Goal: Transaction & Acquisition: Purchase product/service

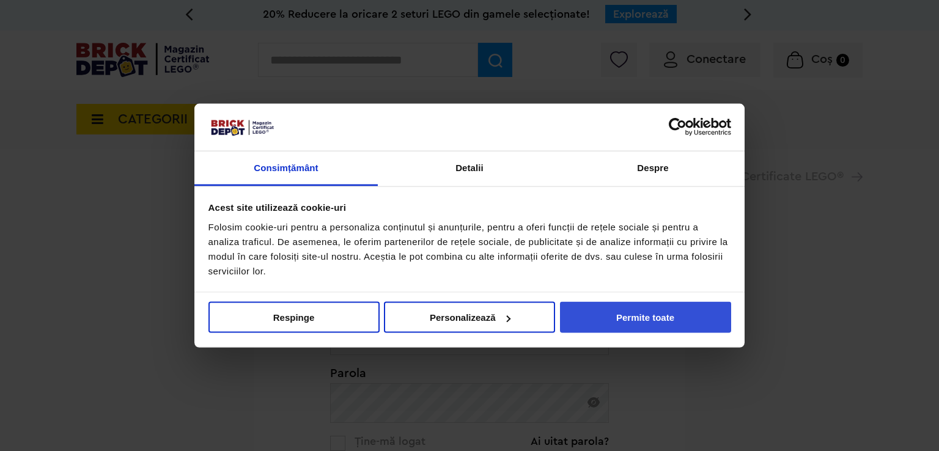
click at [653, 315] on button "Permite toate" at bounding box center [645, 317] width 171 height 31
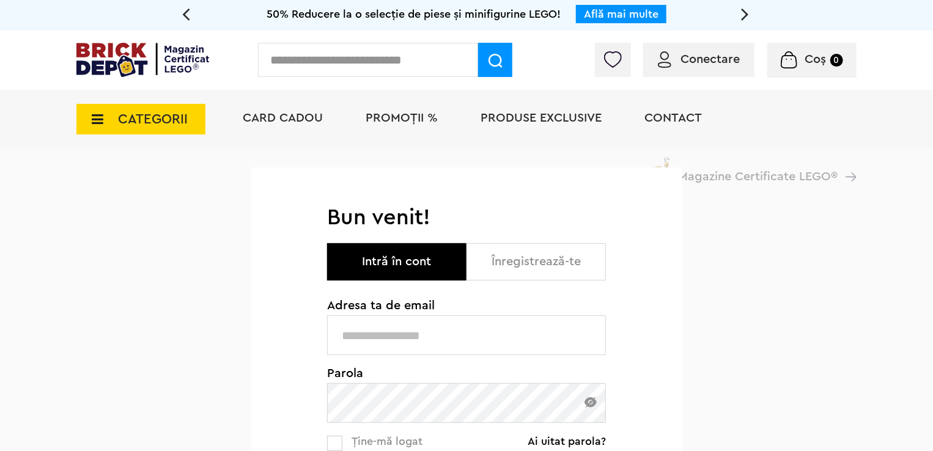
click at [409, 120] on span "PROMOȚII %" at bounding box center [402, 118] width 72 height 12
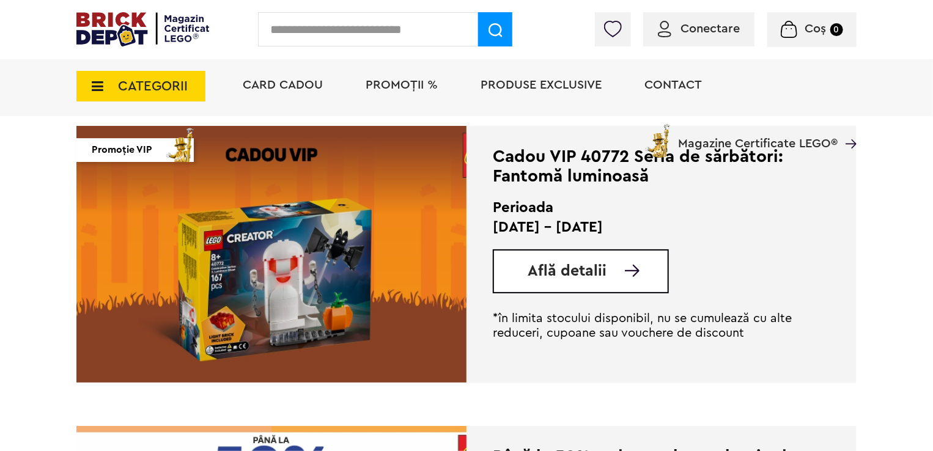
scroll to position [1803, 0]
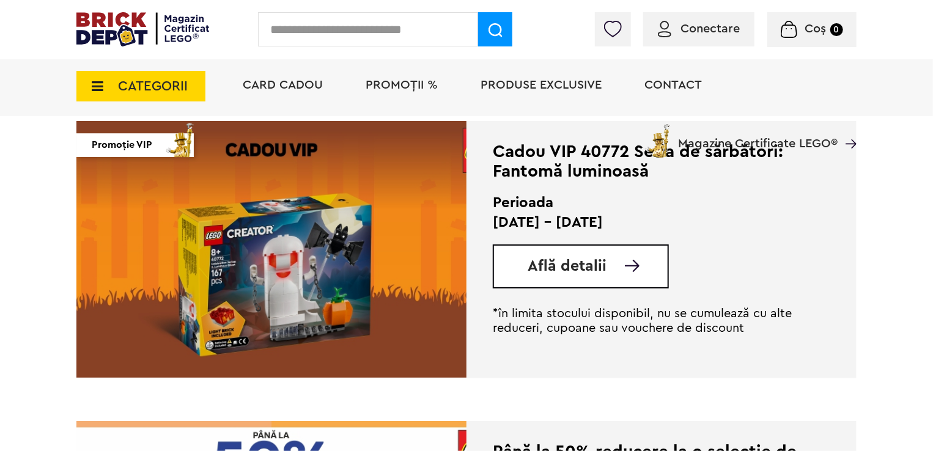
click at [551, 263] on span "Află detalii" at bounding box center [567, 266] width 79 height 15
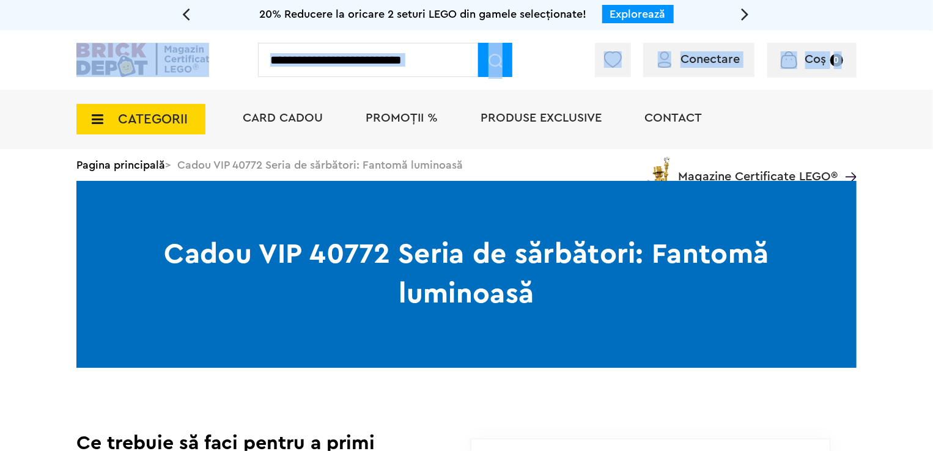
drag, startPoint x: 932, startPoint y: 40, endPoint x: 939, endPoint y: 111, distance: 71.9
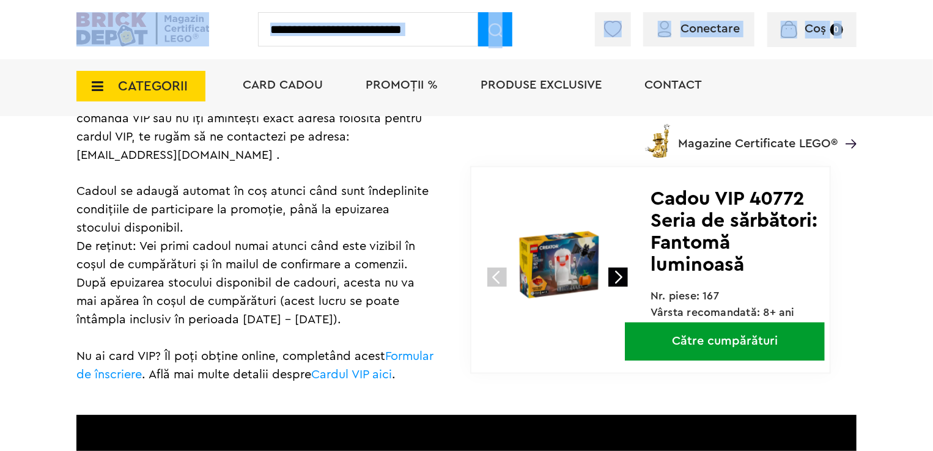
scroll to position [928, 0]
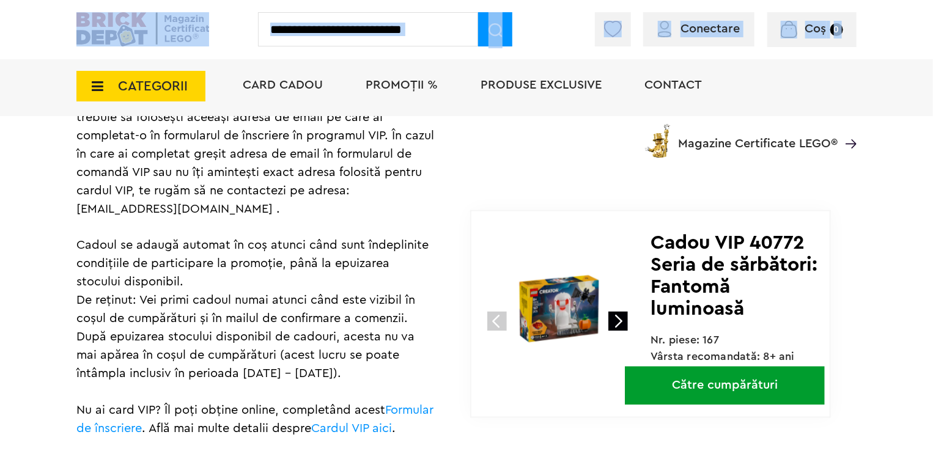
click at [720, 402] on link "Către cumpărături" at bounding box center [725, 386] width 200 height 39
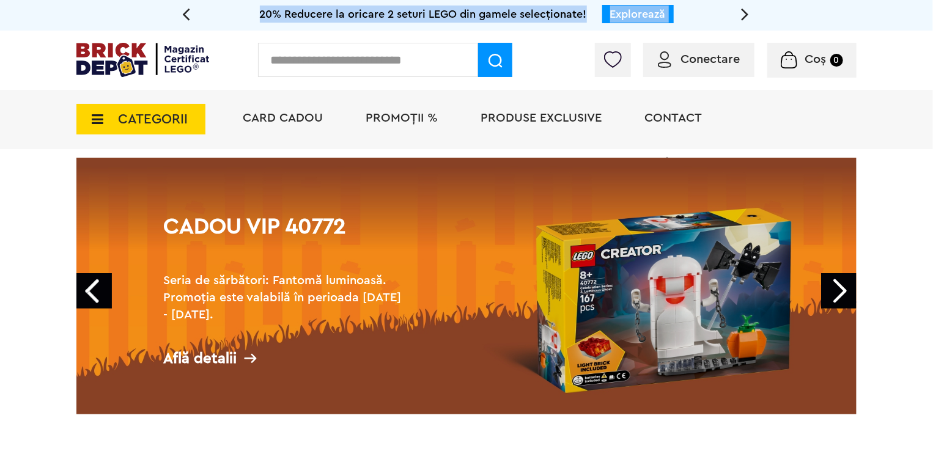
drag, startPoint x: 931, startPoint y: 23, endPoint x: 939, endPoint y: 48, distance: 26.3
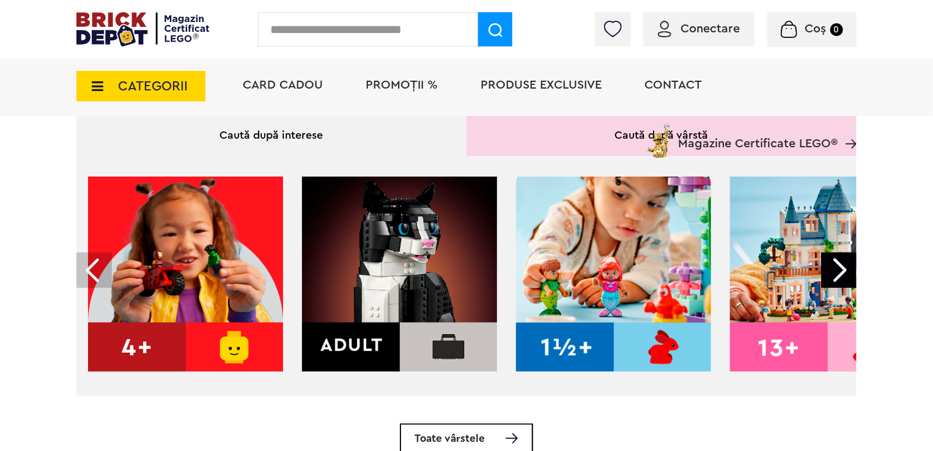
scroll to position [367, 0]
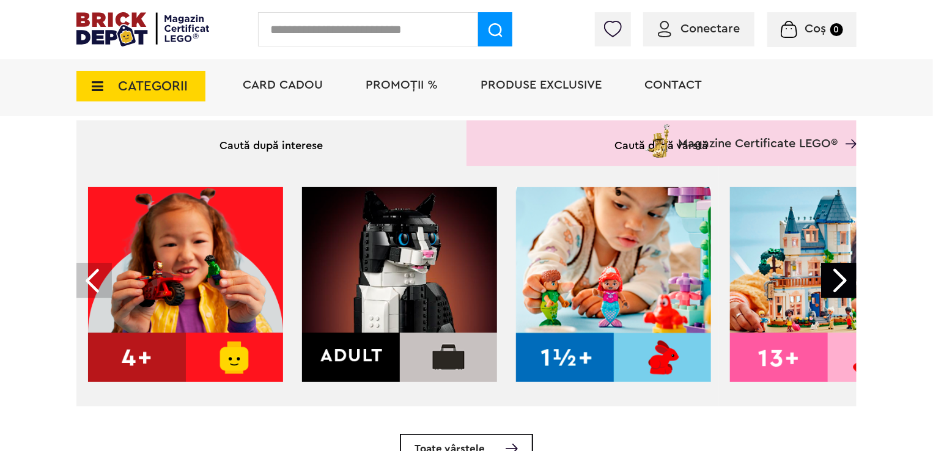
click at [840, 283] on div at bounding box center [838, 280] width 35 height 35
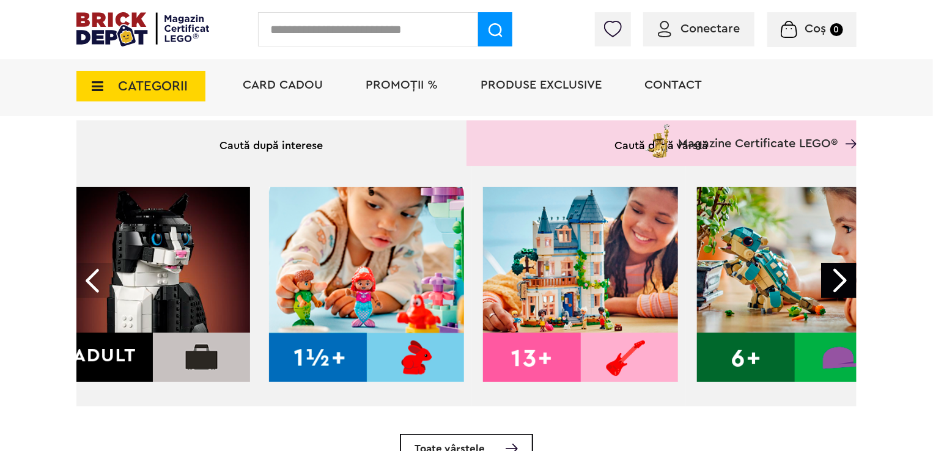
click at [840, 283] on div at bounding box center [838, 280] width 35 height 35
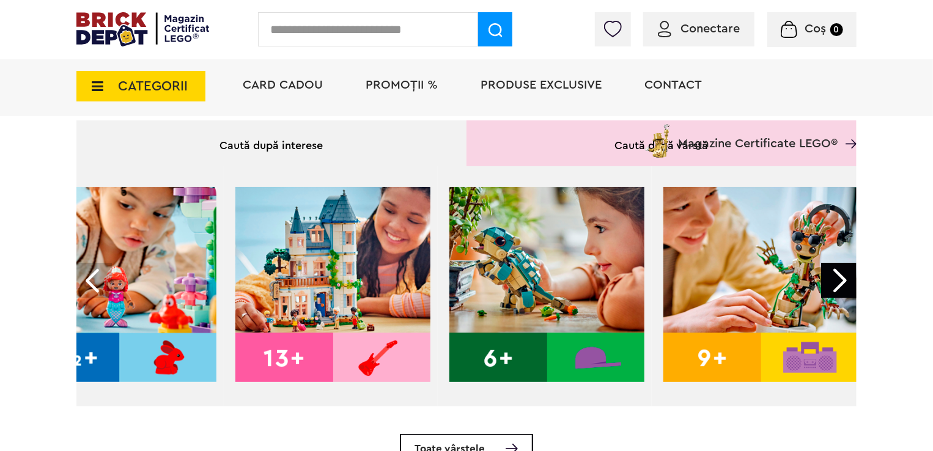
click at [840, 283] on div at bounding box center [838, 280] width 35 height 35
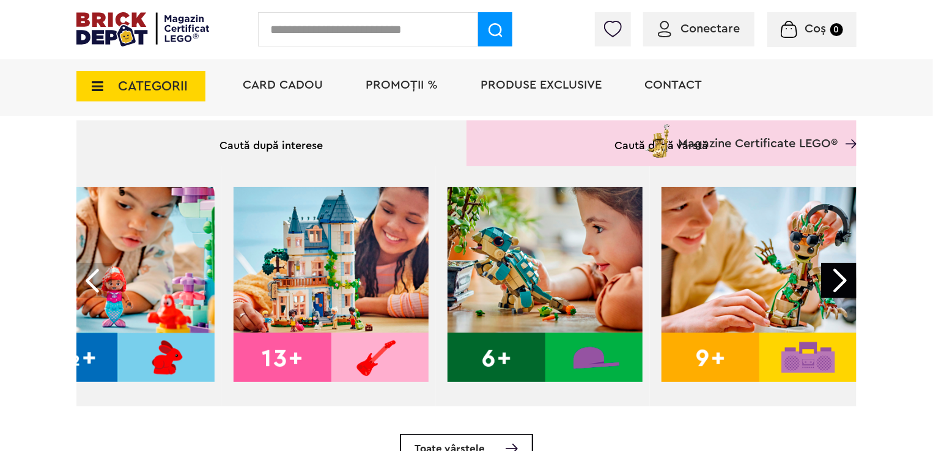
click at [840, 283] on div at bounding box center [838, 280] width 35 height 35
click at [572, 338] on img at bounding box center [545, 284] width 195 height 195
click at [522, 355] on img at bounding box center [545, 284] width 195 height 195
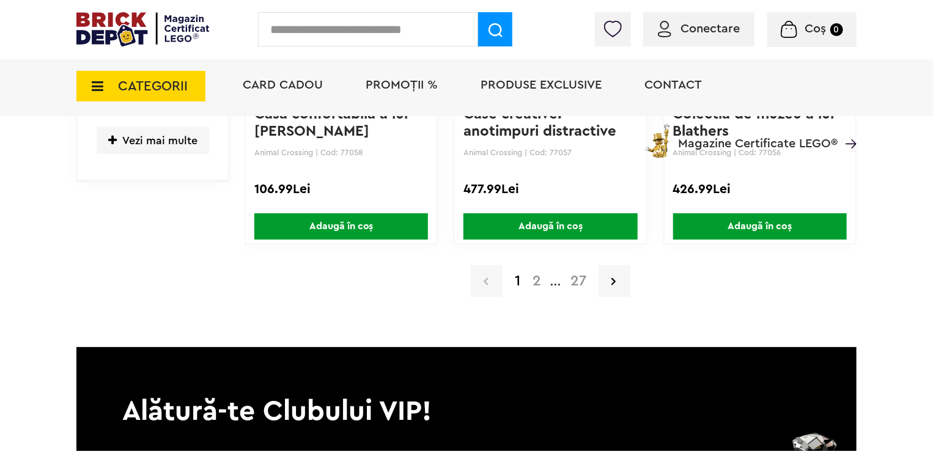
scroll to position [2182, 0]
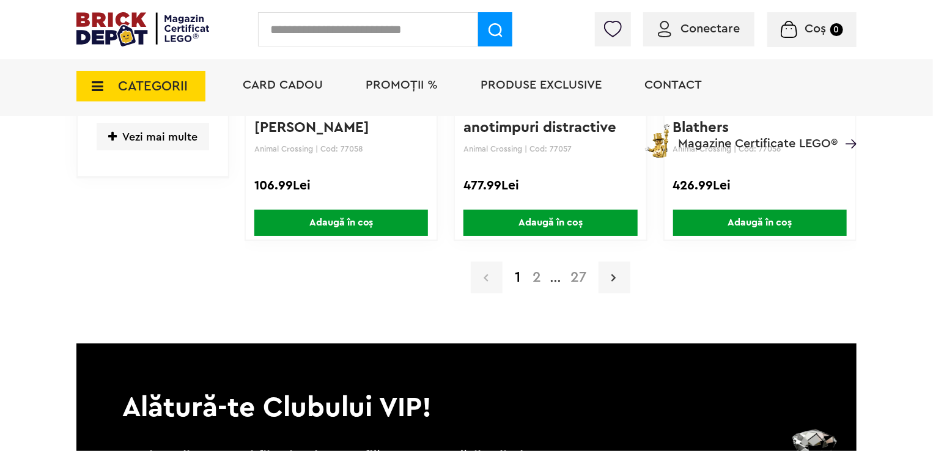
click at [622, 275] on link at bounding box center [615, 278] width 32 height 32
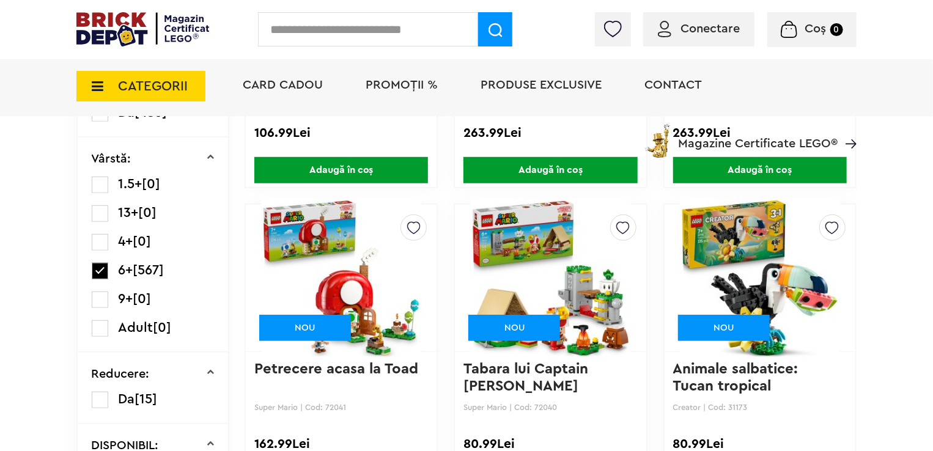
scroll to position [268, 0]
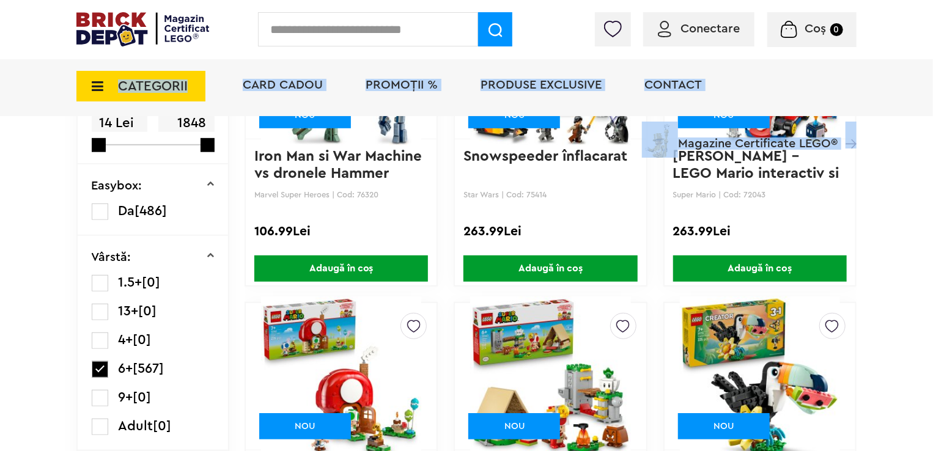
drag, startPoint x: 933, startPoint y: 81, endPoint x: 931, endPoint y: 155, distance: 74.0
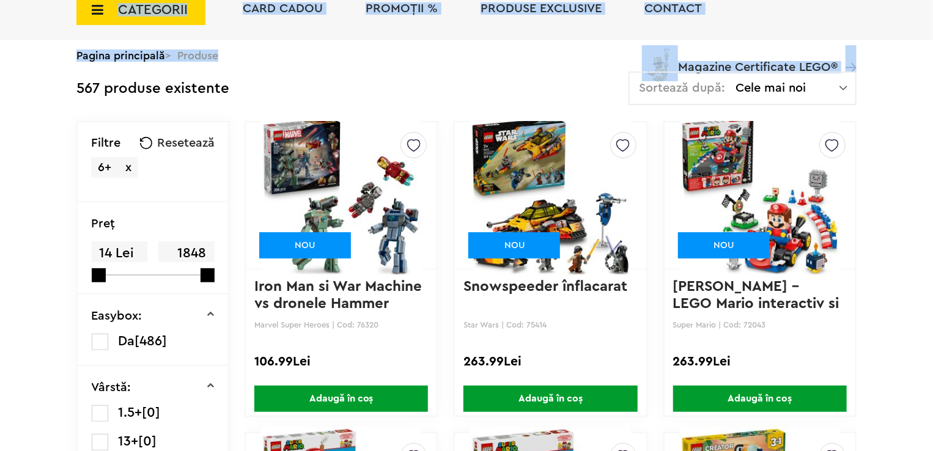
scroll to position [0, 0]
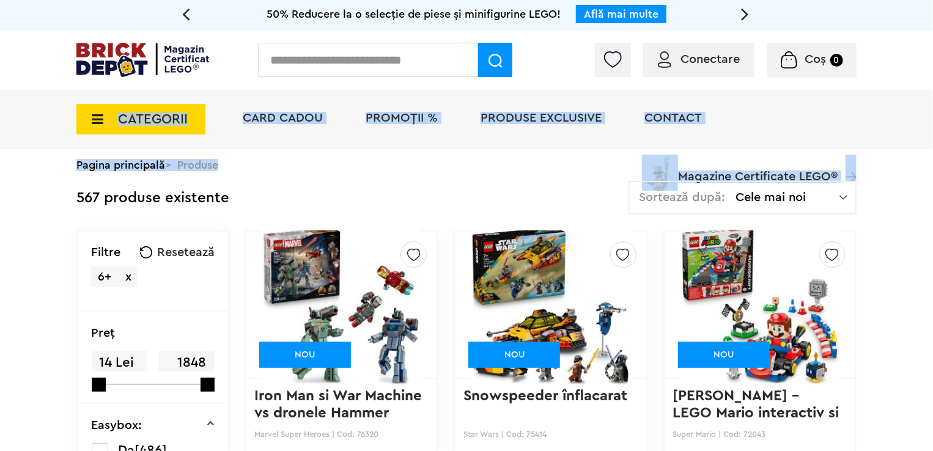
click at [702, 177] on span "Magazine Certificate LEGO®" at bounding box center [758, 169] width 160 height 28
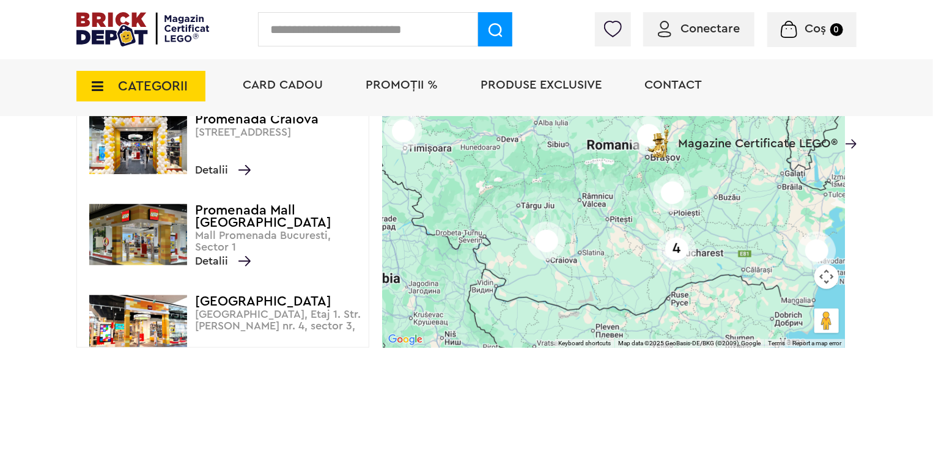
scroll to position [302, 0]
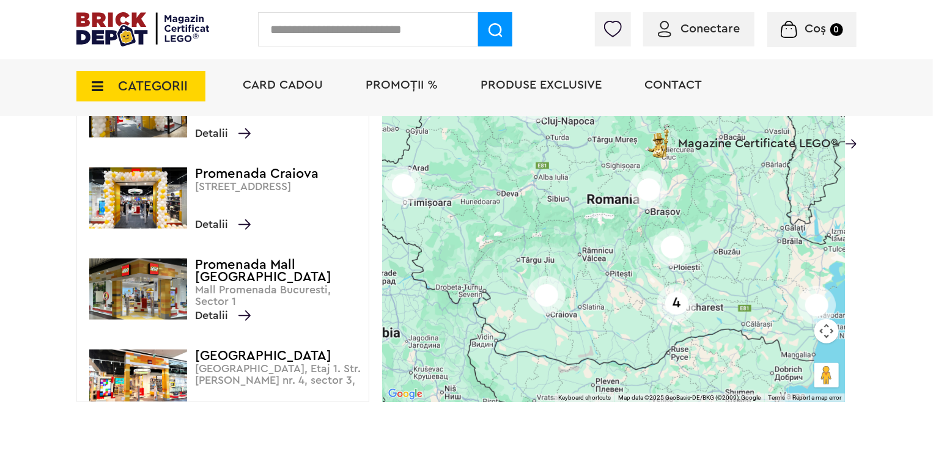
click at [681, 302] on div "4" at bounding box center [677, 303] width 39 height 39
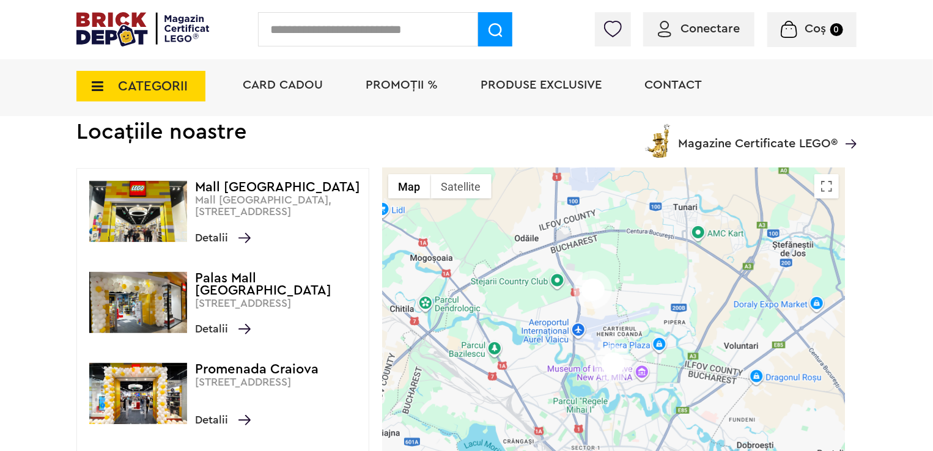
scroll to position [0, 0]
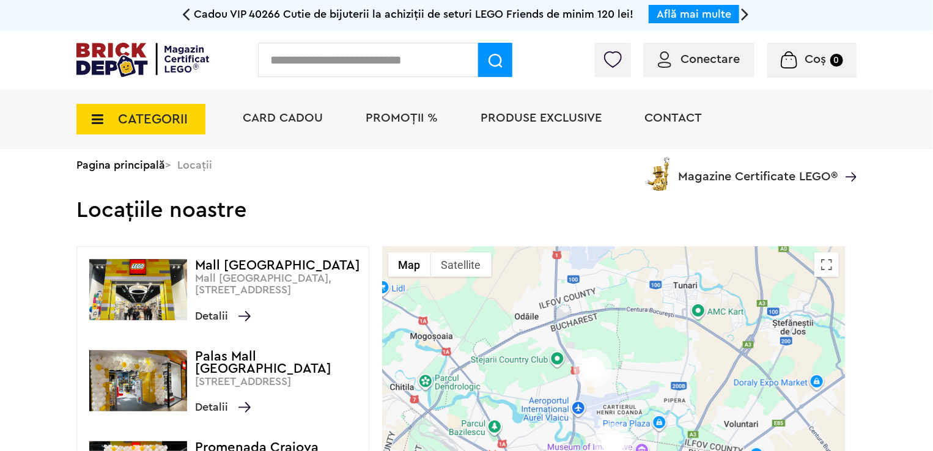
click at [181, 15] on div "Cadou VIP 40266 Cutie de bijuterii la achiziții de seturi LEGO Friends de minim…" at bounding box center [466, 15] width 933 height 31
click at [185, 13] on icon at bounding box center [186, 13] width 8 height 21
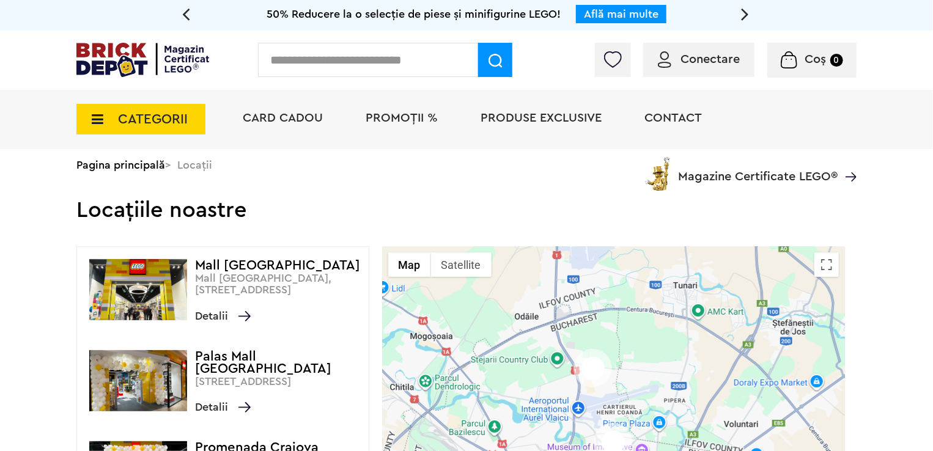
click at [646, 12] on link "Află mai multe" at bounding box center [621, 14] width 75 height 11
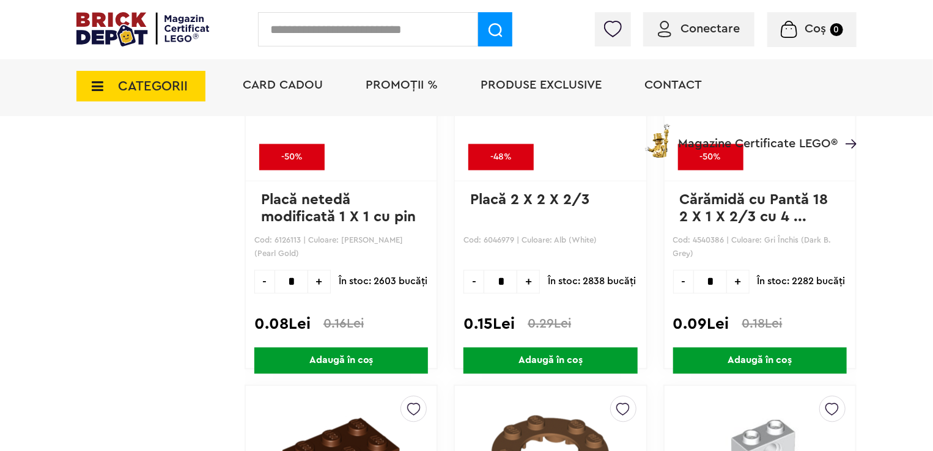
scroll to position [10392, 0]
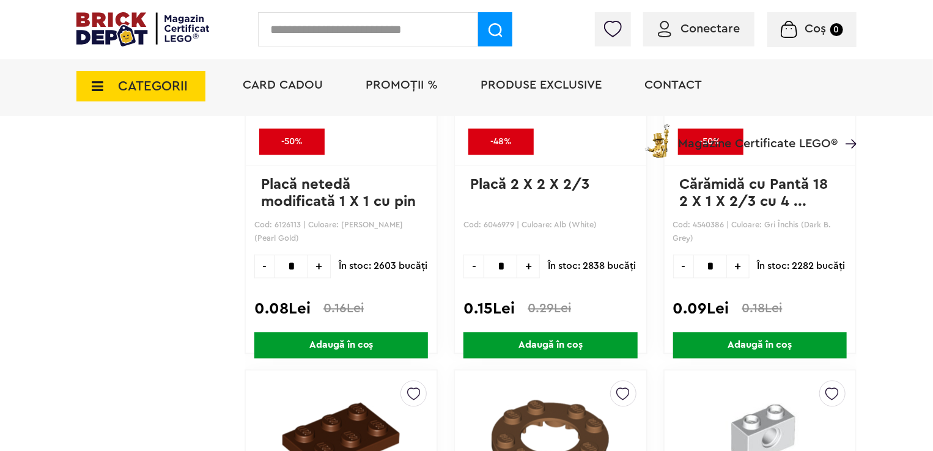
click at [91, 24] on img at bounding box center [142, 29] width 133 height 34
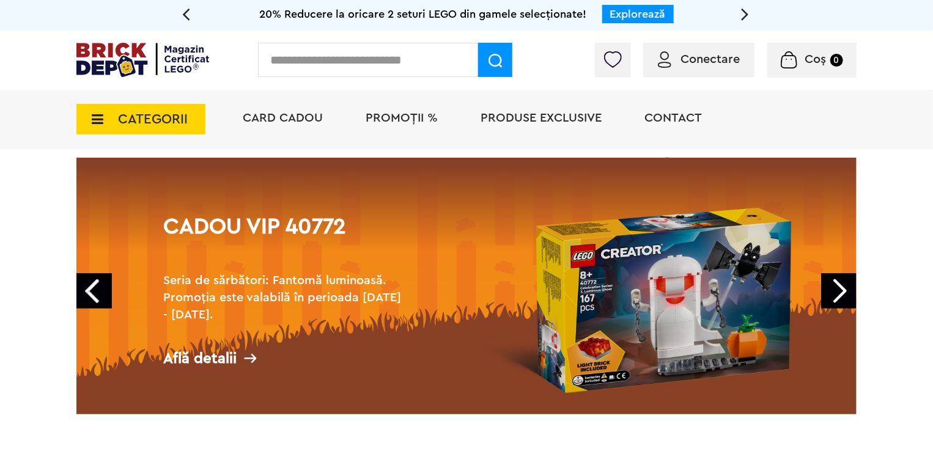
click at [202, 355] on div "Află detalii" at bounding box center [285, 358] width 245 height 15
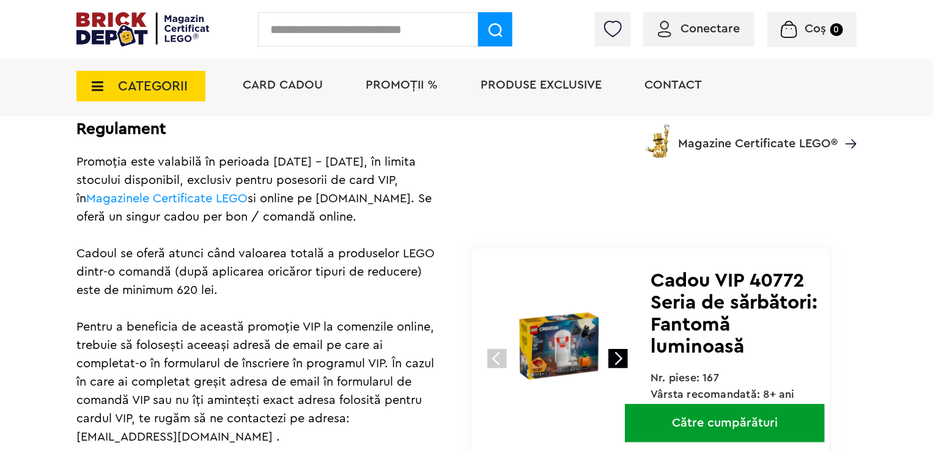
scroll to position [714, 0]
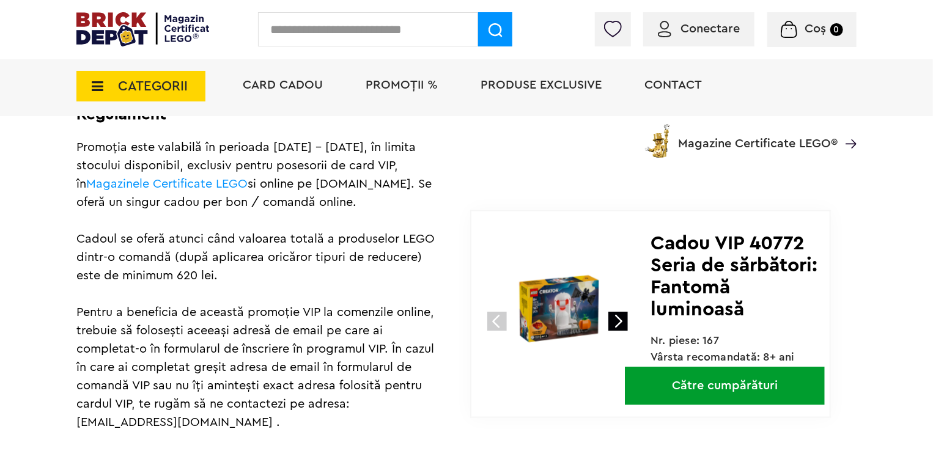
click at [722, 406] on link "Către cumpărături" at bounding box center [725, 386] width 200 height 39
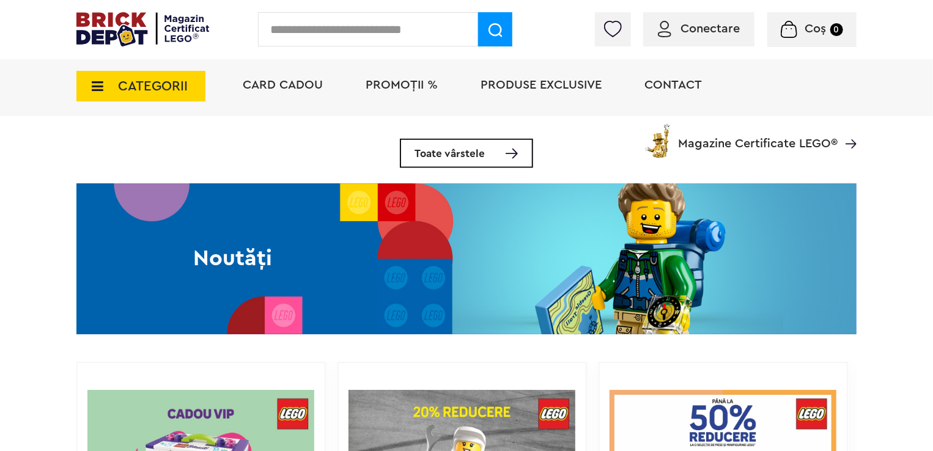
scroll to position [377, 0]
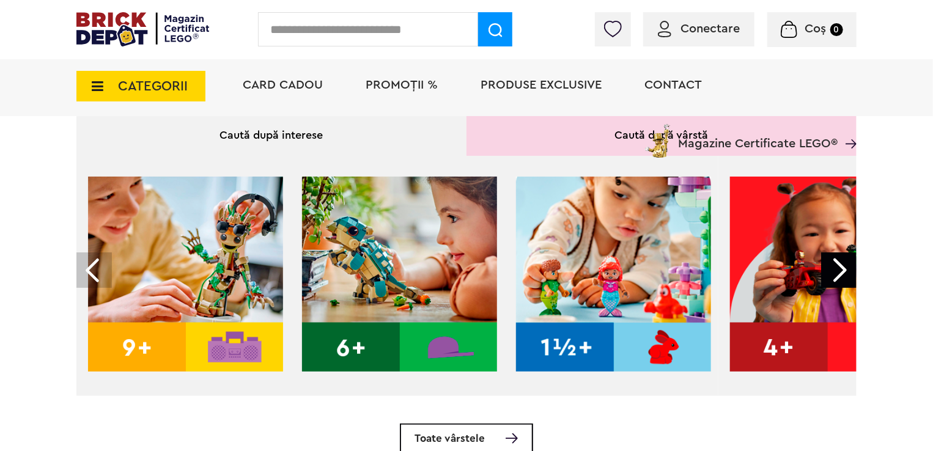
click at [809, 34] on span "Coș" at bounding box center [816, 29] width 21 height 12
